Goal: Task Accomplishment & Management: Use online tool/utility

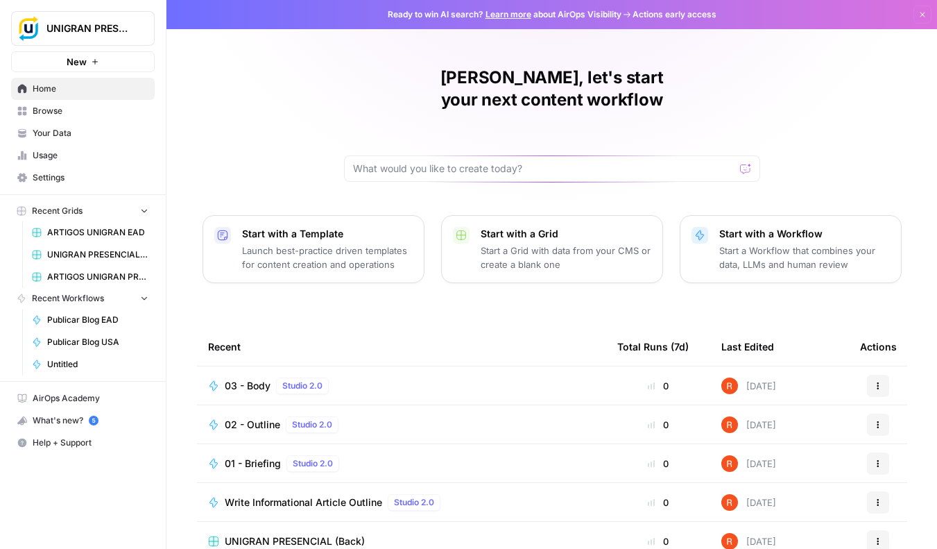
click at [99, 137] on span "Your Data" at bounding box center [91, 133] width 116 height 12
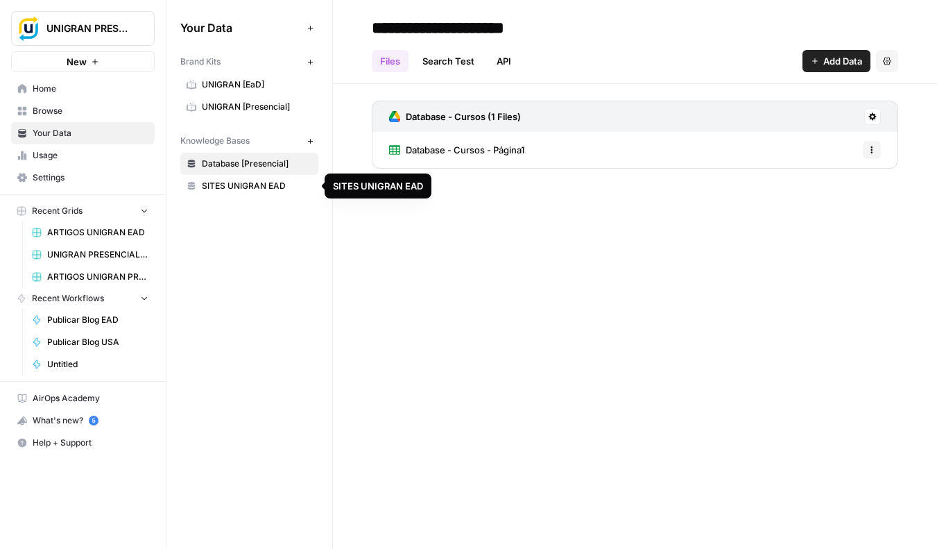
click at [278, 190] on span "SITES UNIGRAN EAD" at bounding box center [257, 186] width 110 height 12
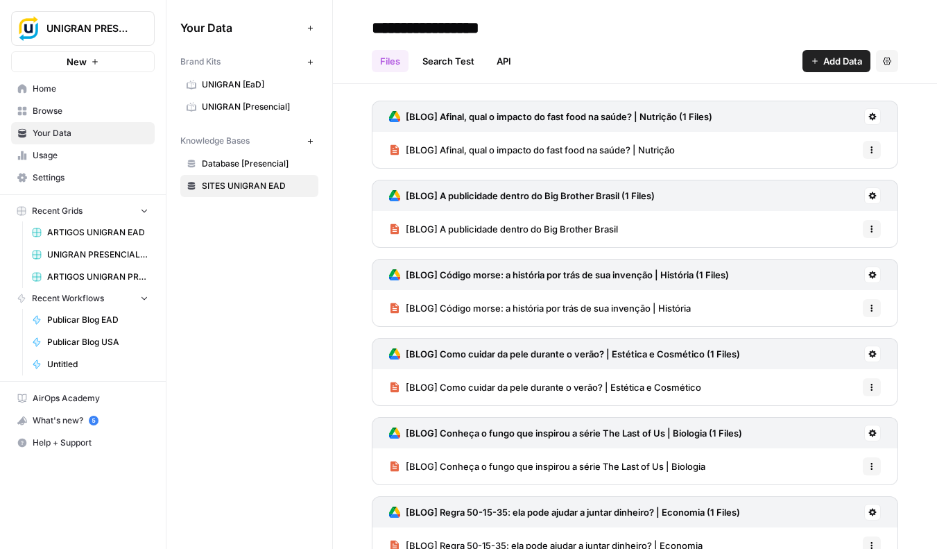
click at [83, 62] on span "New" at bounding box center [77, 62] width 20 height 14
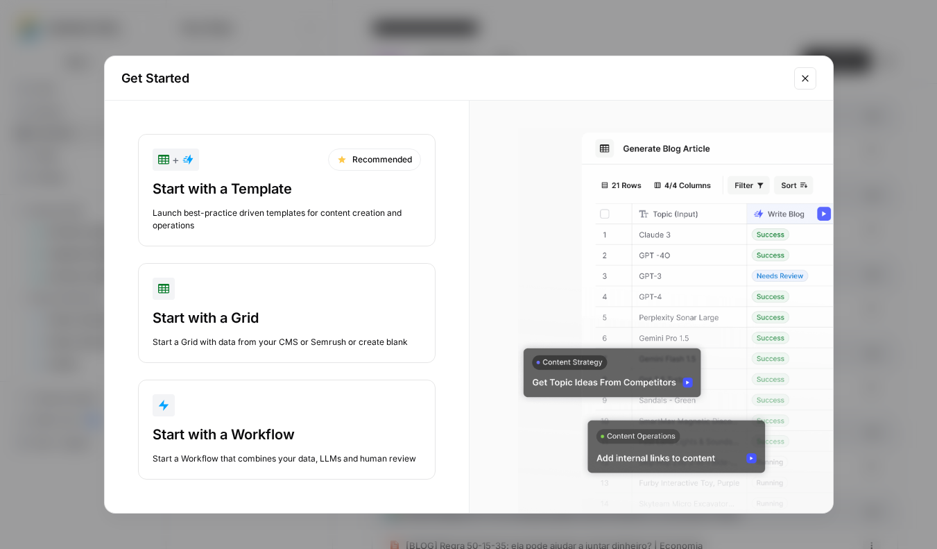
click at [301, 200] on div "Start with a Template Launch best-practice driven templates for content creatio…" at bounding box center [287, 205] width 268 height 53
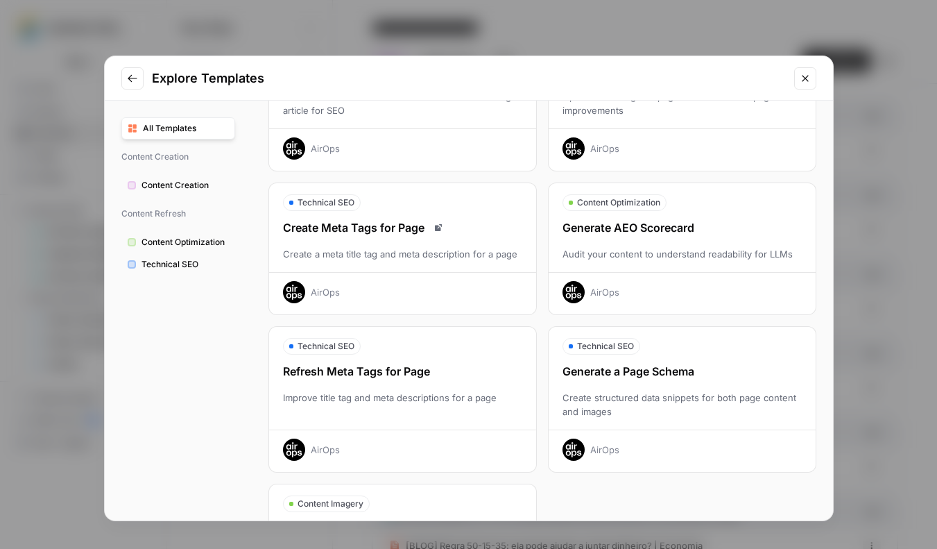
scroll to position [278, 0]
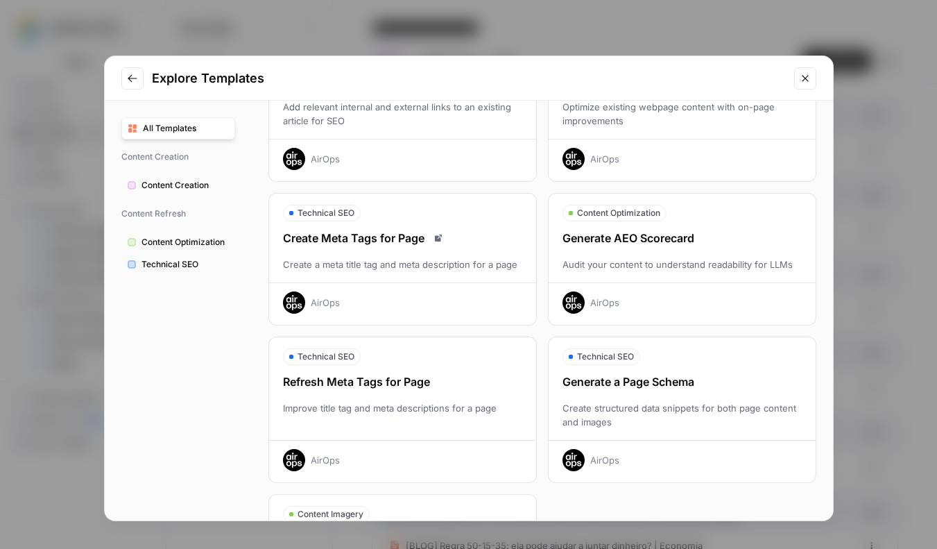
click at [187, 244] on span "Content Optimization" at bounding box center [184, 242] width 87 height 12
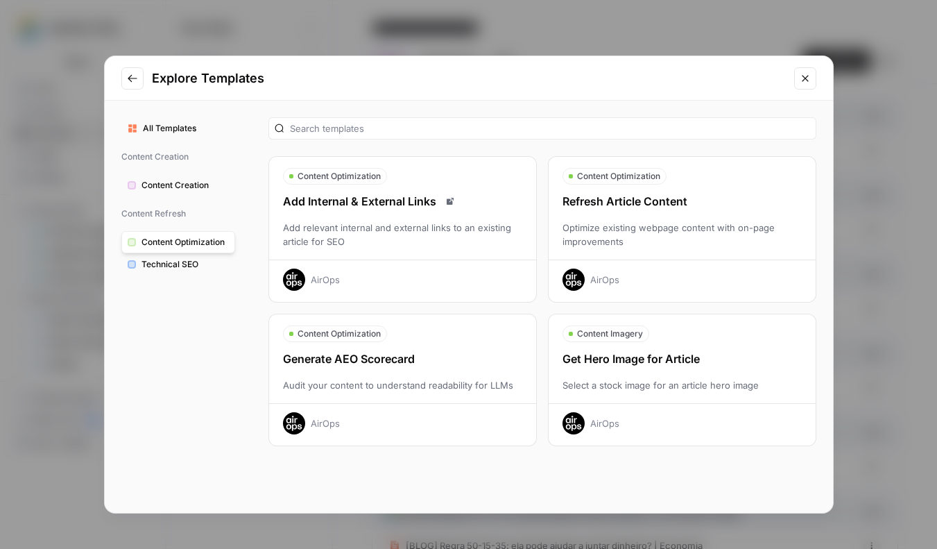
click at [649, 228] on div "Optimize existing webpage content with on-page improvements" at bounding box center [682, 235] width 267 height 28
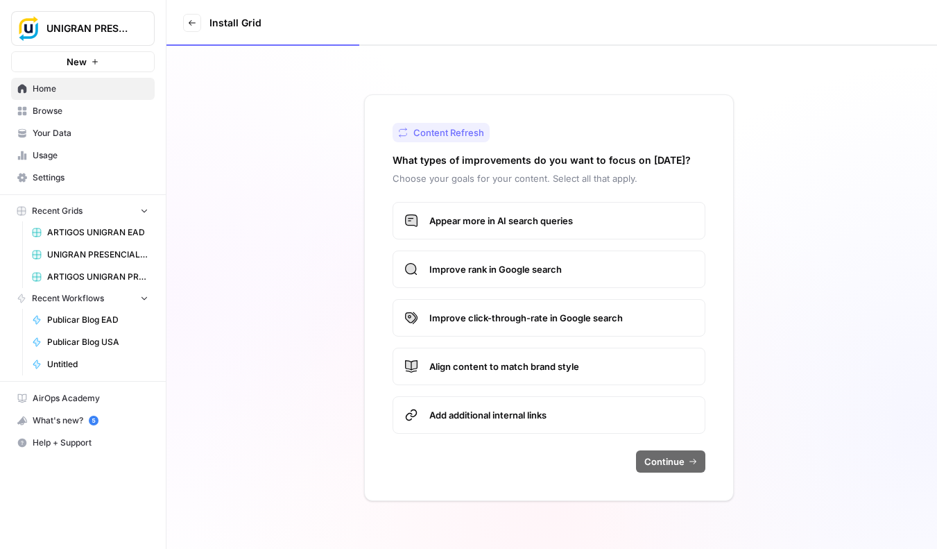
click at [622, 320] on span "Improve click-through-rate in Google search" at bounding box center [561, 318] width 264 height 14
click at [673, 465] on span "Continue" at bounding box center [664, 461] width 40 height 14
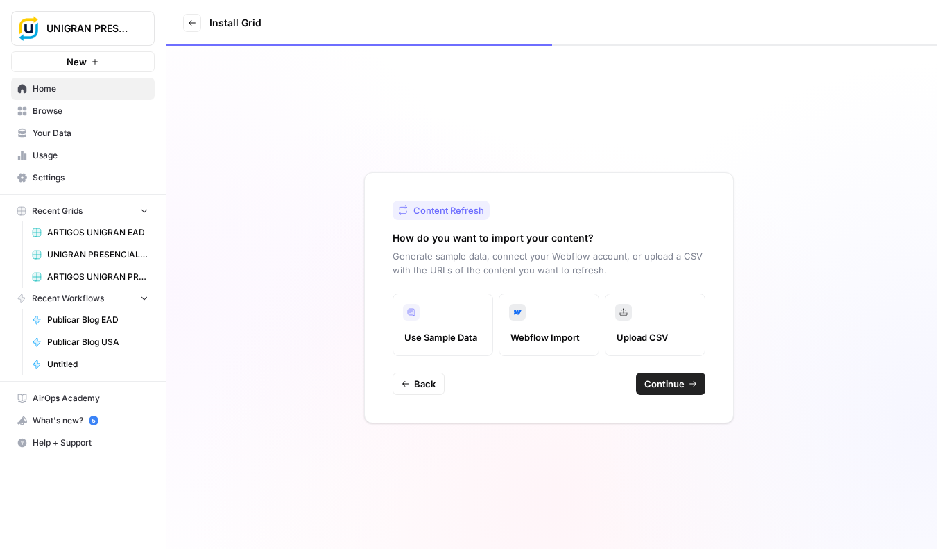
click at [685, 385] on button "Continue" at bounding box center [670, 383] width 69 height 22
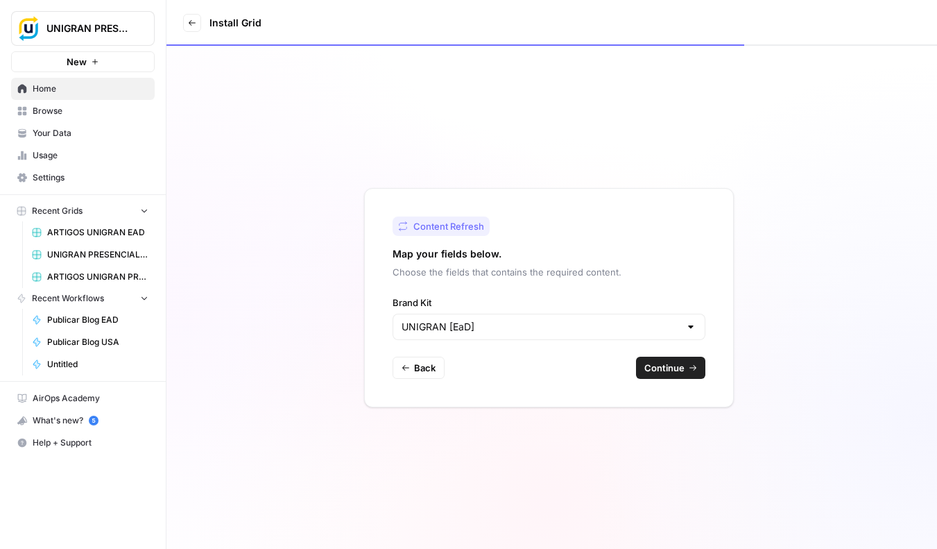
click at [694, 329] on div at bounding box center [690, 327] width 11 height 14
type input "UNIGRAN [EaD]"
click at [677, 280] on div "Content Refresh Map your fields below. Choose the fields that contains the requ…" at bounding box center [549, 297] width 370 height 219
click at [671, 371] on span "Continue" at bounding box center [664, 368] width 40 height 14
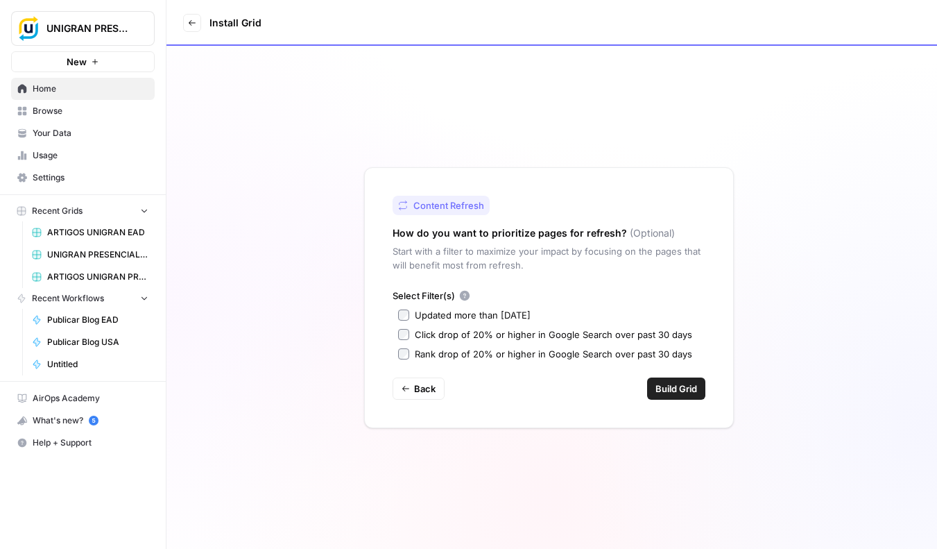
drag, startPoint x: 418, startPoint y: 234, endPoint x: 540, endPoint y: 273, distance: 128.1
click at [540, 273] on div "Content Refresh How do you want to prioritize pages for refresh? (Optional) Sta…" at bounding box center [549, 297] width 370 height 261
click at [564, 273] on div "Content Refresh How do you want to prioritize pages for refresh? (Optional) Sta…" at bounding box center [549, 297] width 370 height 261
click at [679, 391] on span "Build Grid" at bounding box center [676, 388] width 42 height 14
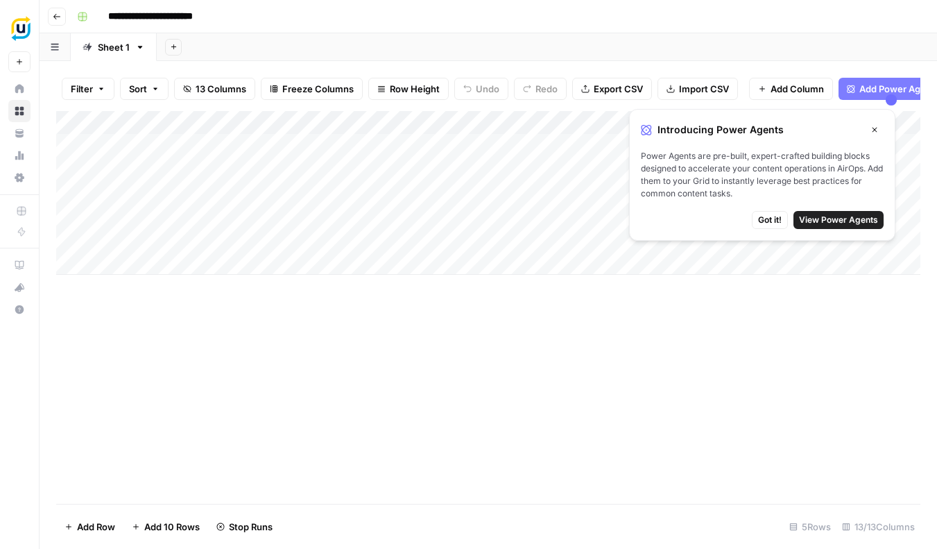
click at [783, 221] on button "Got it!" at bounding box center [770, 220] width 36 height 18
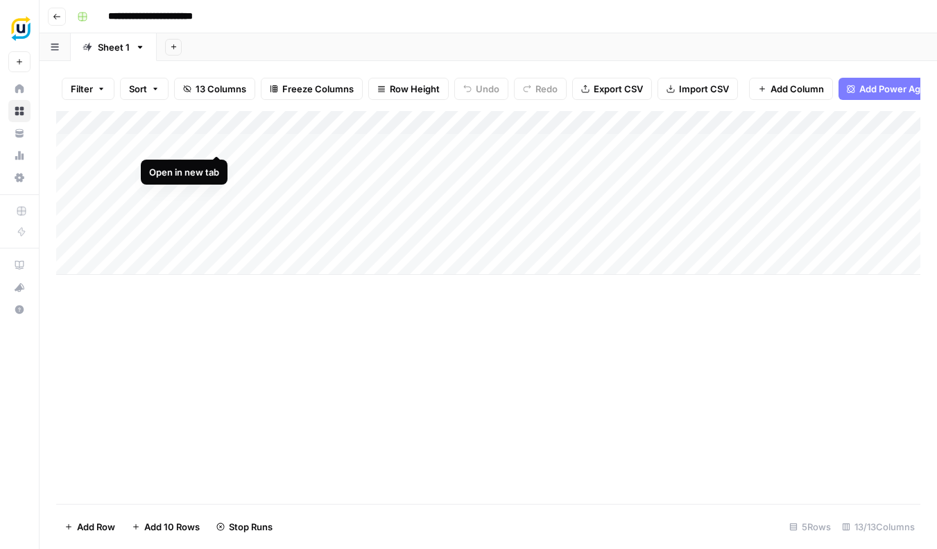
click at [217, 140] on div "Add Column" at bounding box center [488, 193] width 864 height 164
click at [187, 140] on div "Add Column" at bounding box center [488, 193] width 864 height 164
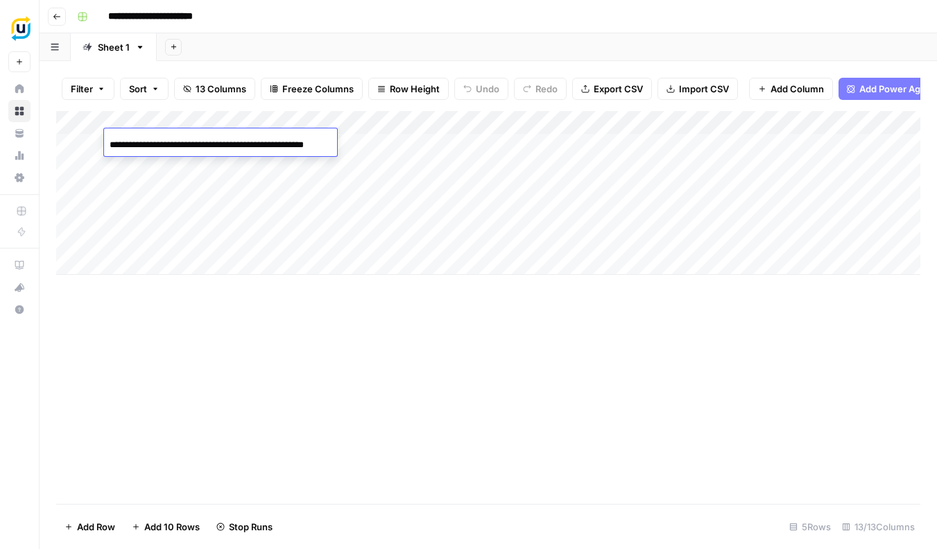
scroll to position [0, 29]
click at [257, 142] on input "**********" at bounding box center [221, 145] width 222 height 17
drag, startPoint x: 453, startPoint y: 363, endPoint x: 537, endPoint y: 269, distance: 125.7
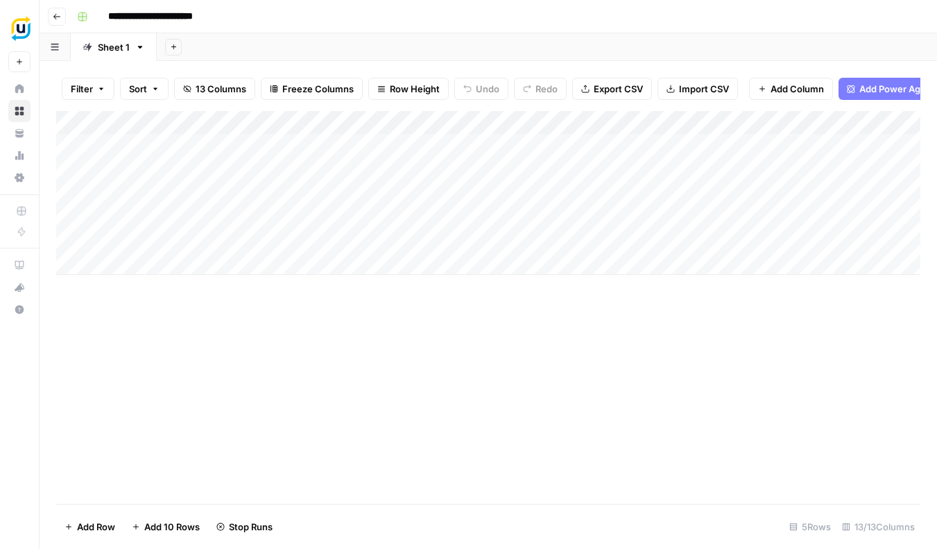
click at [453, 363] on div "Add Column" at bounding box center [488, 307] width 864 height 393
click at [221, 117] on div "Add Column" at bounding box center [488, 193] width 864 height 164
click at [514, 372] on div "Add Column" at bounding box center [488, 307] width 864 height 393
click at [140, 141] on div "Add Column" at bounding box center [488, 193] width 864 height 164
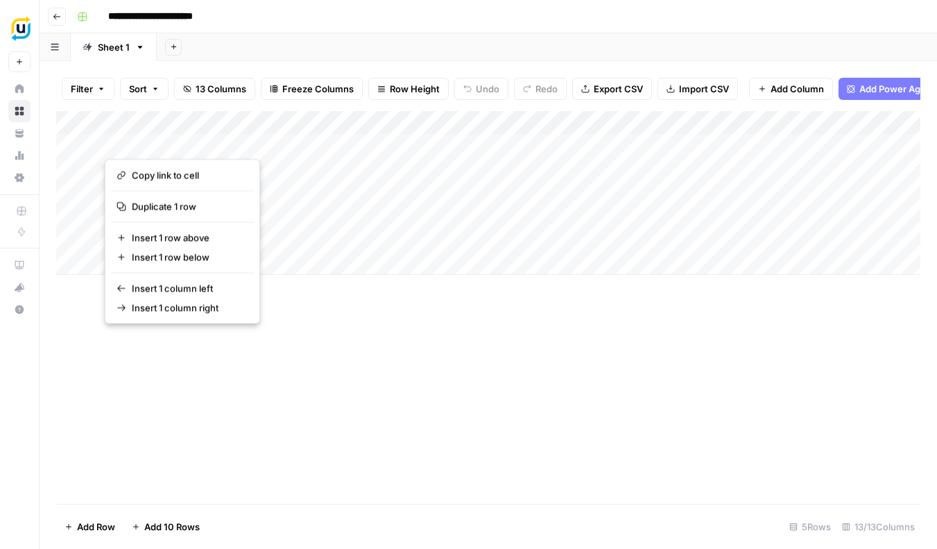
click at [395, 354] on div "Add Column" at bounding box center [488, 307] width 864 height 393
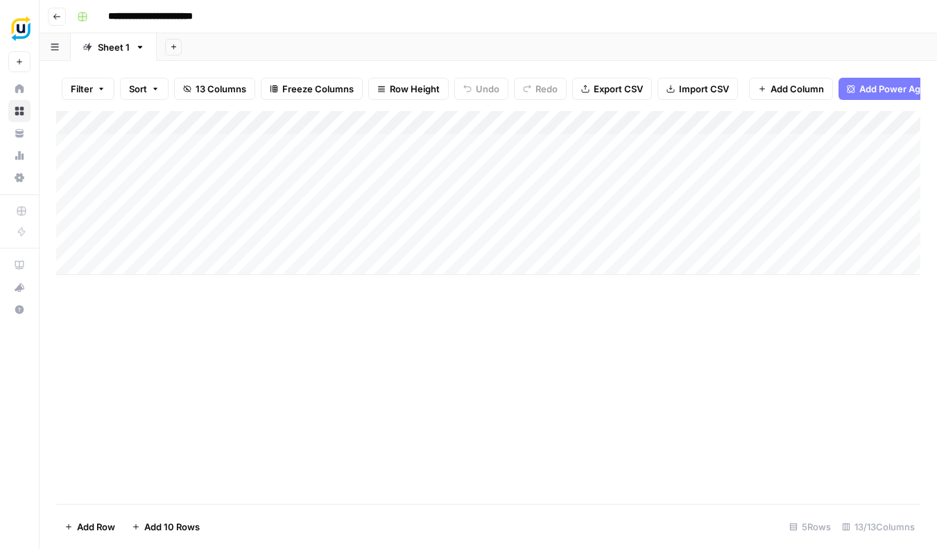
click at [158, 255] on div "Add Column" at bounding box center [488, 193] width 864 height 164
type input "**********"
click at [312, 259] on div "Add Column" at bounding box center [488, 204] width 864 height 187
click at [759, 258] on div "Add Column" at bounding box center [488, 204] width 864 height 187
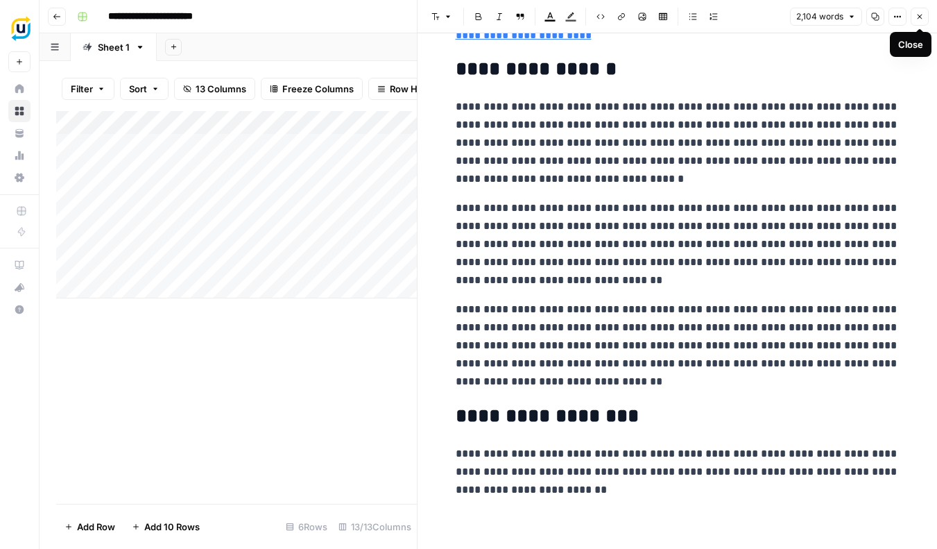
click at [919, 18] on icon "button" at bounding box center [920, 16] width 8 height 8
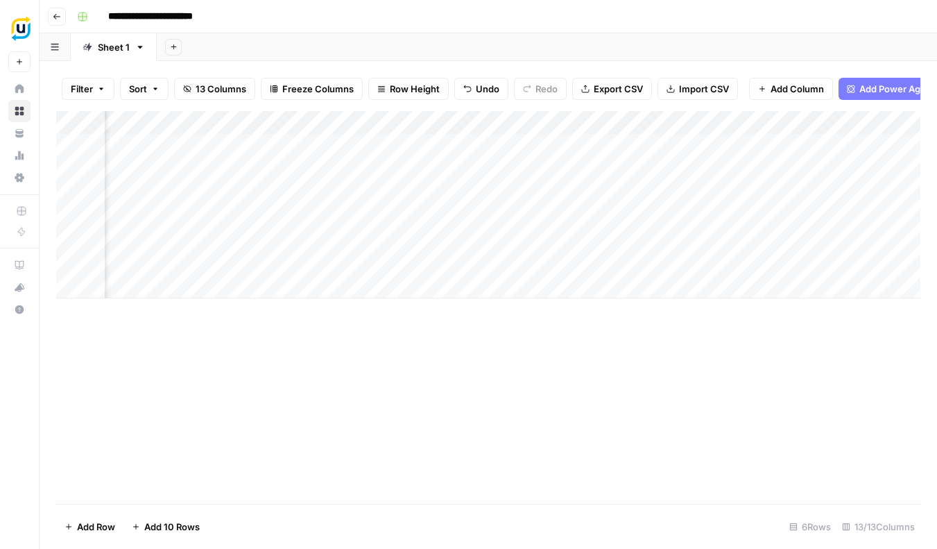
scroll to position [0, 394]
click at [594, 261] on div "Add Column" at bounding box center [488, 204] width 864 height 187
click at [382, 257] on div "Add Column" at bounding box center [488, 204] width 864 height 187
click at [393, 258] on div "Add Column" at bounding box center [488, 204] width 864 height 187
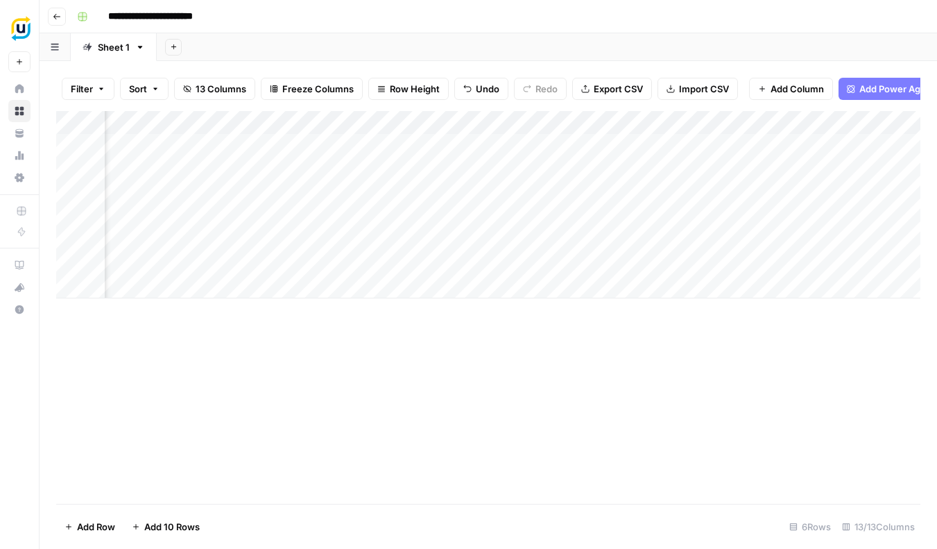
scroll to position [0, 945]
click at [298, 117] on div "Add Column" at bounding box center [488, 204] width 864 height 187
click at [545, 332] on div "Add Column" at bounding box center [488, 307] width 864 height 393
click at [502, 257] on div "Add Column" at bounding box center [488, 204] width 864 height 187
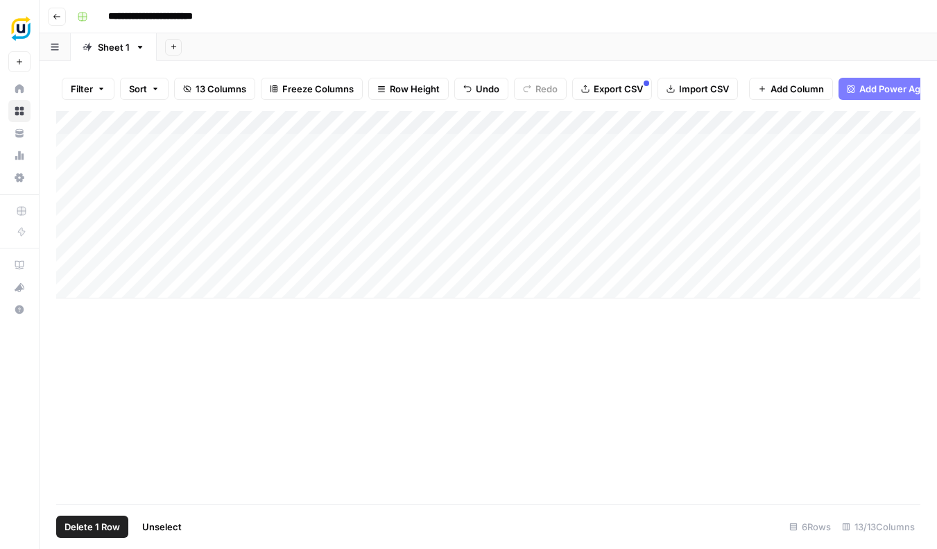
click at [74, 141] on div "Add Column" at bounding box center [488, 204] width 864 height 187
click at [71, 163] on div "Add Column" at bounding box center [488, 204] width 864 height 187
click at [74, 191] on div "Add Column" at bounding box center [488, 204] width 864 height 187
click at [75, 213] on div "Add Column" at bounding box center [488, 204] width 864 height 187
click at [108, 524] on span "Delete 4 Rows" at bounding box center [96, 526] width 62 height 14
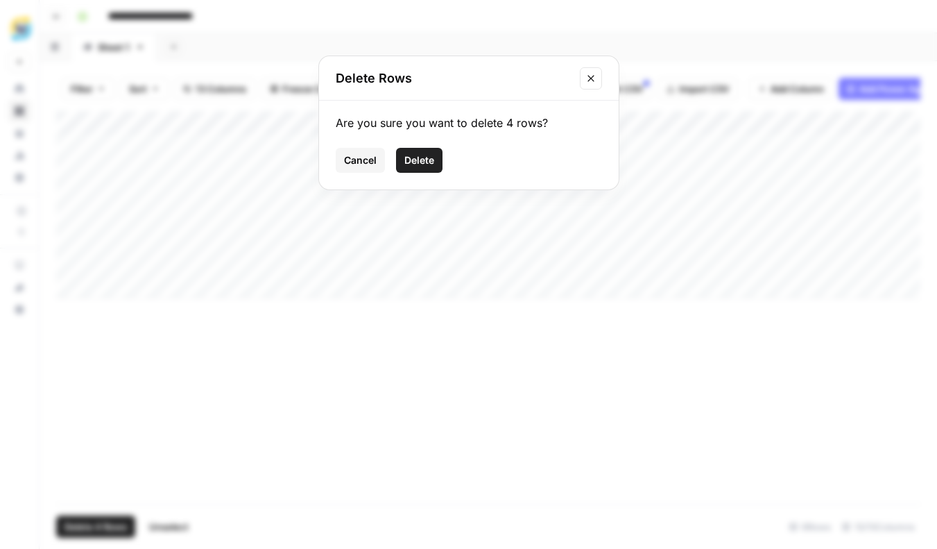
click at [417, 163] on span "Delete" at bounding box center [419, 160] width 30 height 14
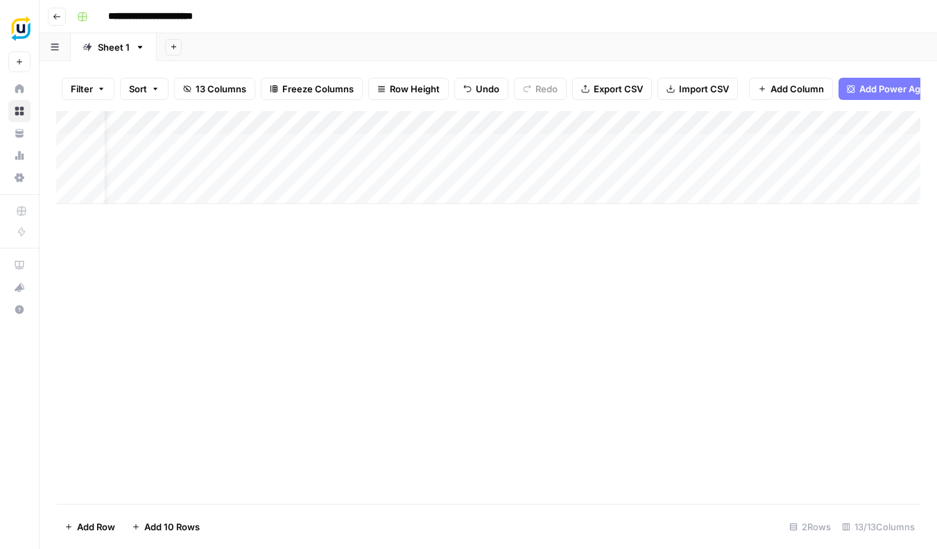
scroll to position [0, 51]
click at [398, 166] on div "Add Column" at bounding box center [488, 157] width 864 height 93
click at [384, 164] on div "Add Column" at bounding box center [488, 157] width 864 height 93
click at [384, 164] on textarea "*******" at bounding box center [458, 165] width 222 height 19
type textarea "*"
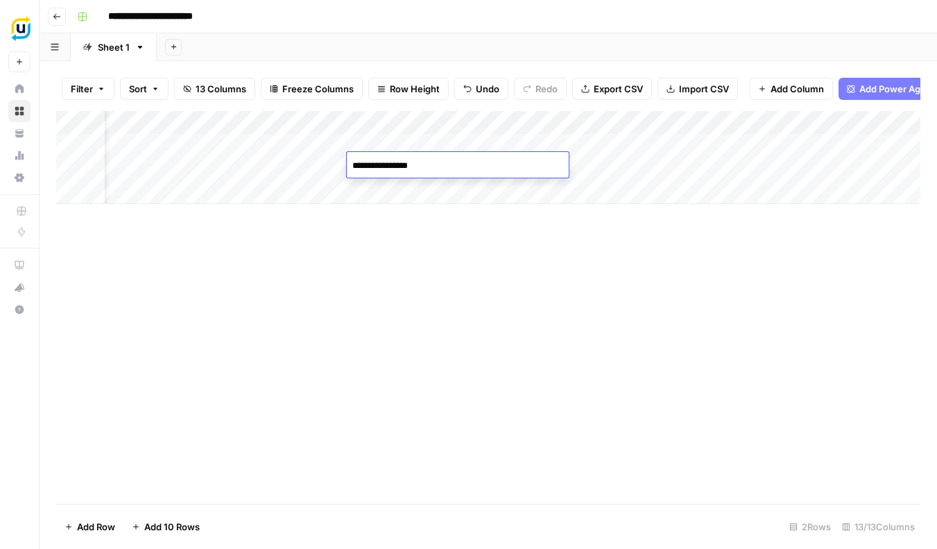
type textarea "**********"
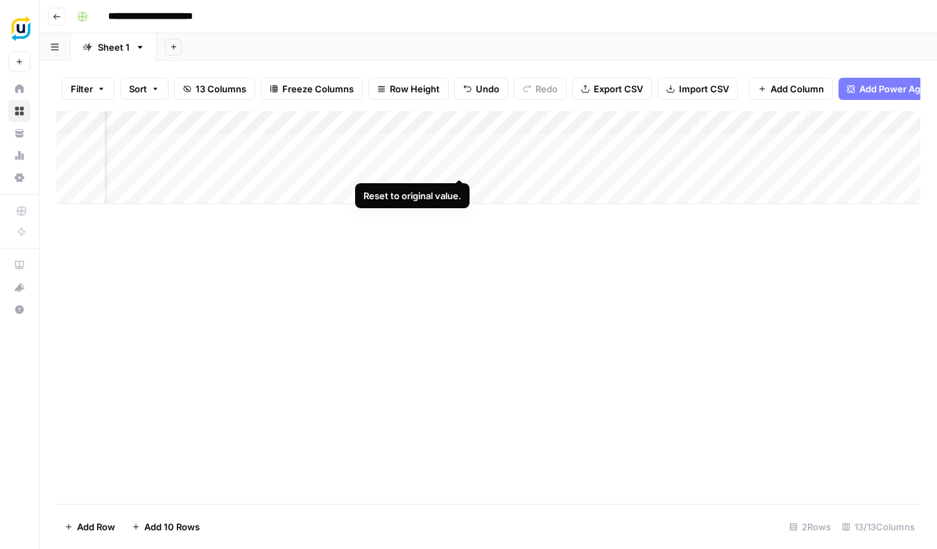
click at [462, 164] on div "Add Column" at bounding box center [488, 157] width 864 height 93
click at [402, 161] on div "Add Column" at bounding box center [488, 157] width 864 height 93
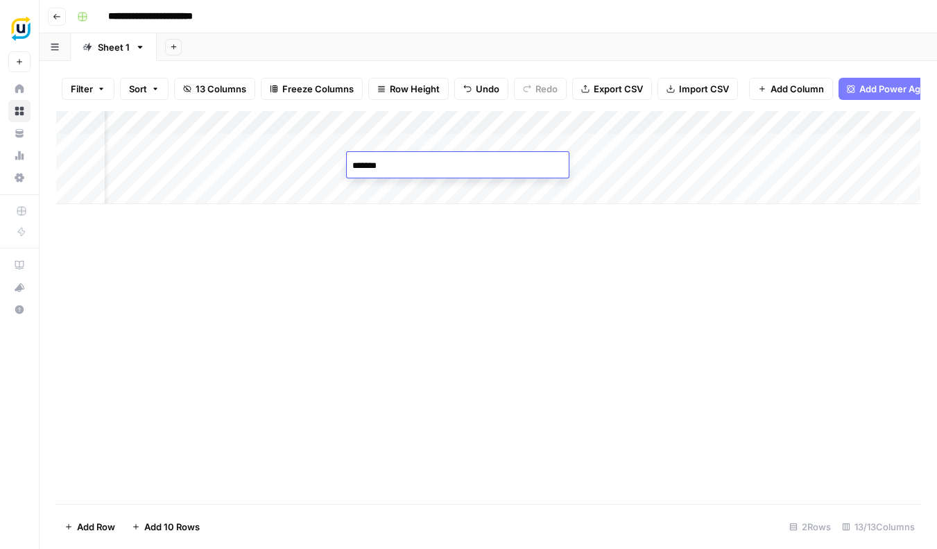
click at [402, 161] on textarea "*******" at bounding box center [458, 165] width 222 height 19
type textarea "**********"
drag, startPoint x: 516, startPoint y: 202, endPoint x: 525, endPoint y: 175, distance: 27.9
click at [517, 201] on div "Add Column" at bounding box center [488, 307] width 864 height 393
